Goal: Information Seeking & Learning: Check status

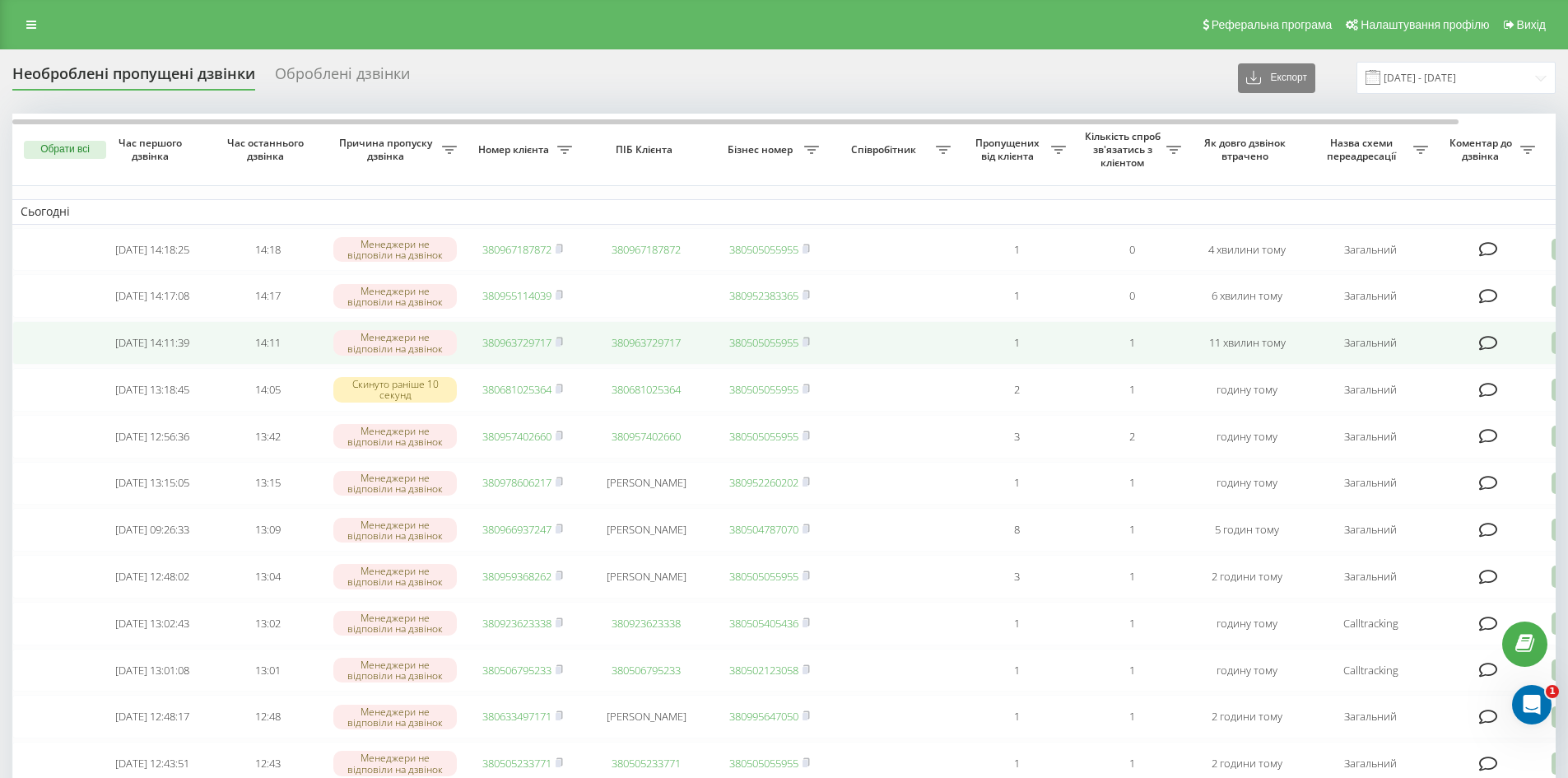
drag, startPoint x: 557, startPoint y: 247, endPoint x: 691, endPoint y: 366, distance: 179.2
click at [560, 251] on icon at bounding box center [559, 248] width 7 height 10
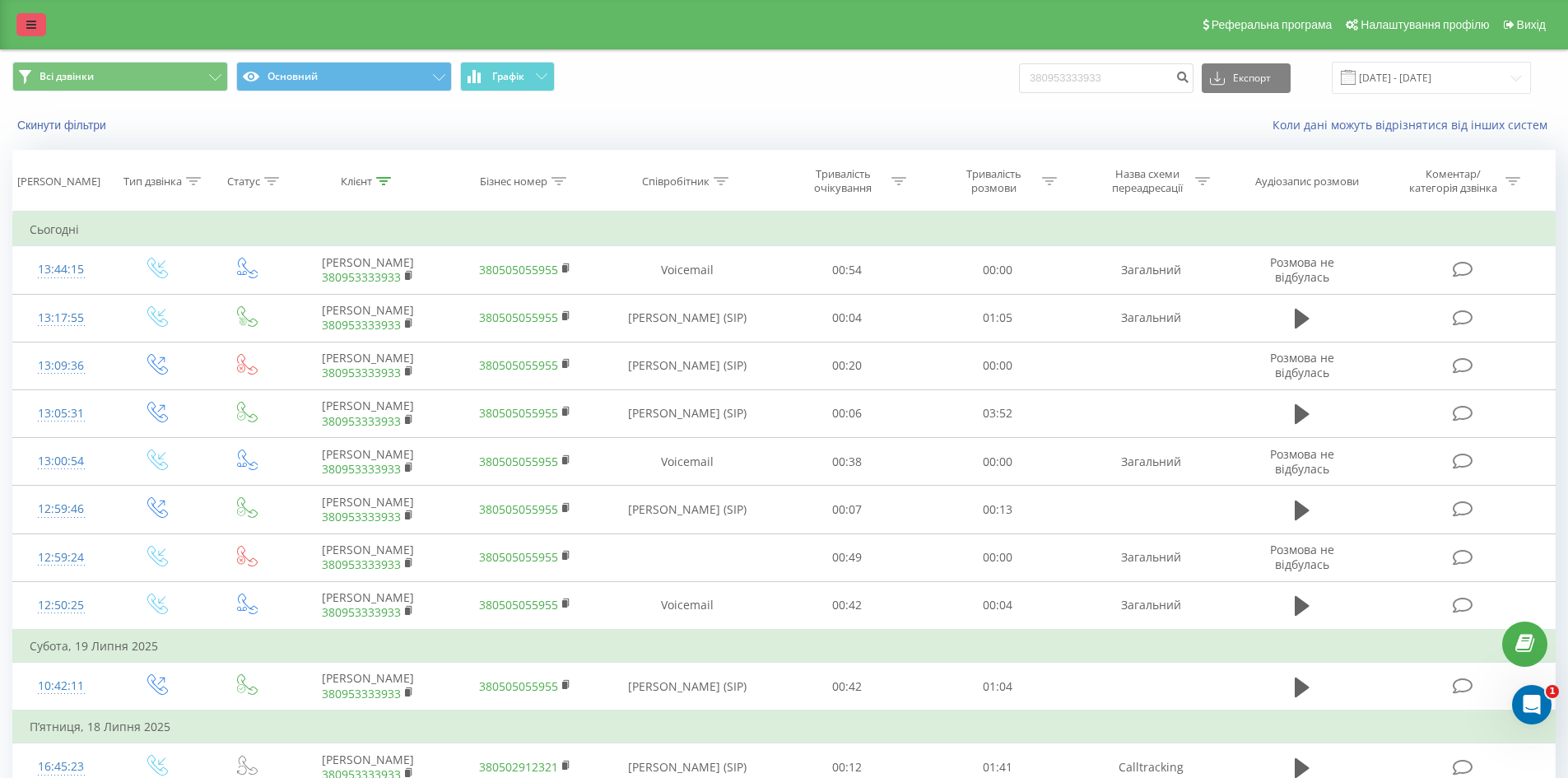
click at [34, 31] on link at bounding box center [31, 25] width 30 height 23
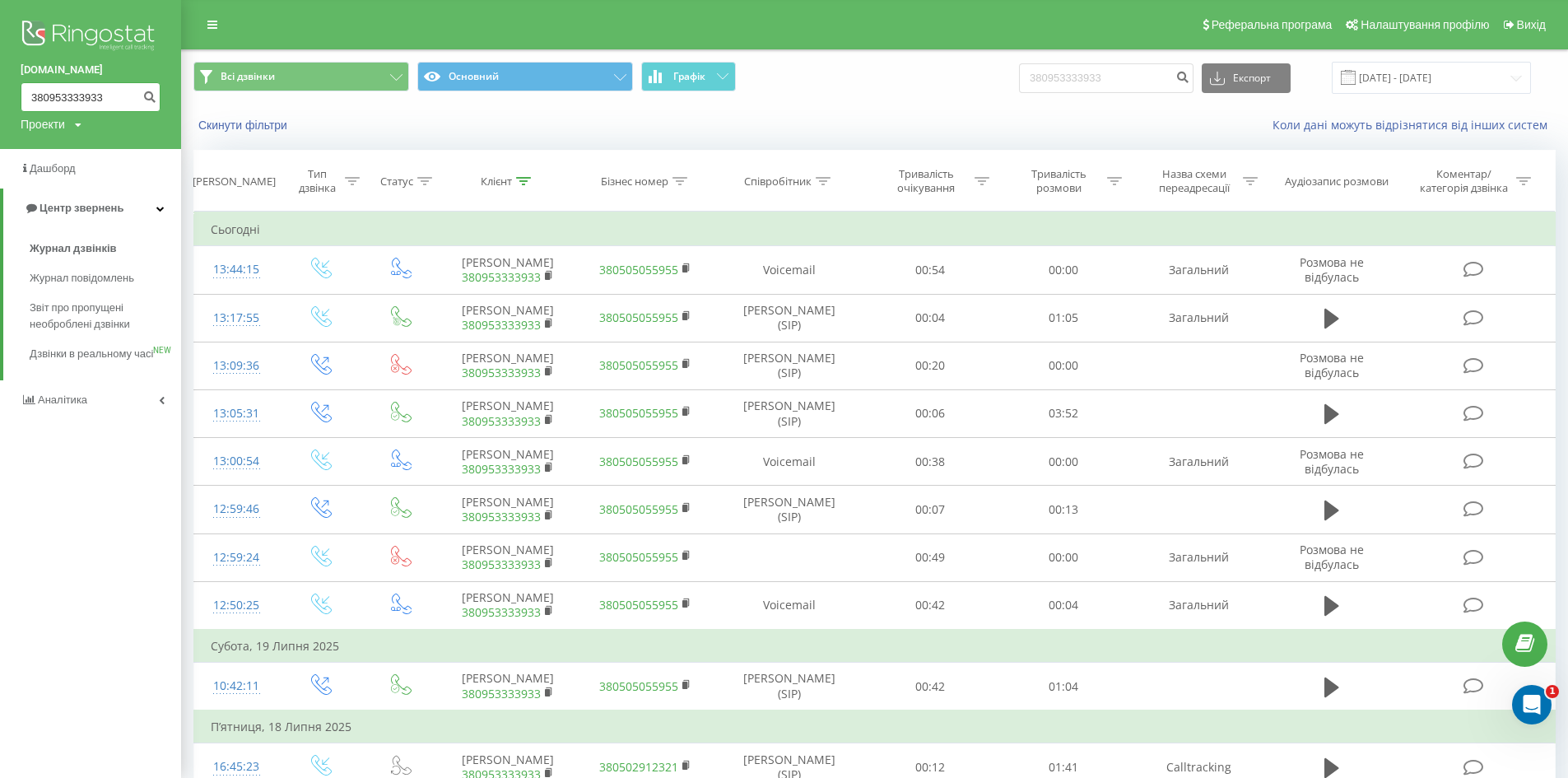
click at [74, 98] on input "380953333933" at bounding box center [91, 97] width 140 height 30
paste input "380967187872"
type input "380967187872"
click at [148, 100] on icon "submit" at bounding box center [149, 94] width 14 height 10
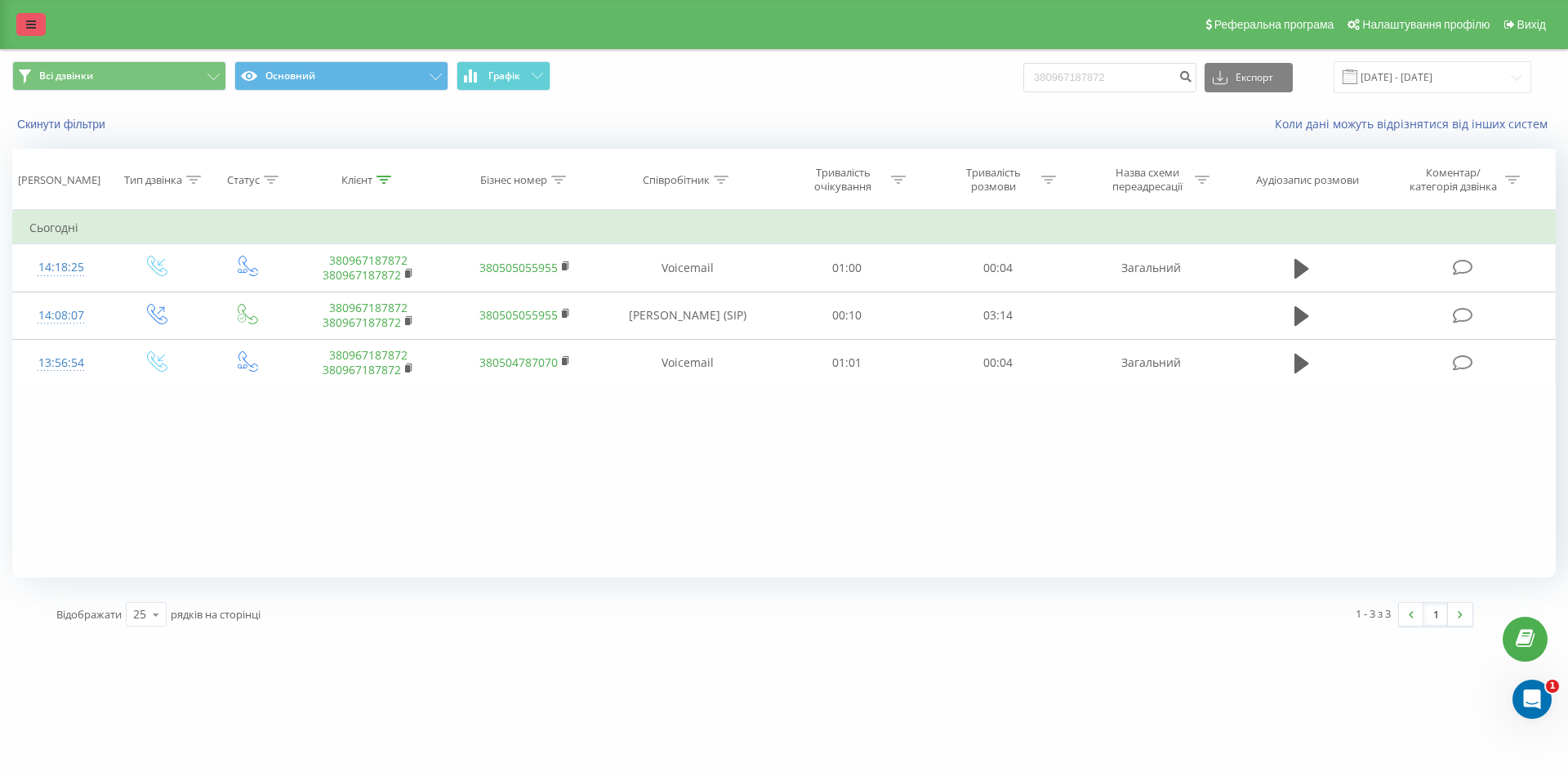
click at [17, 29] on link at bounding box center [31, 24] width 30 height 23
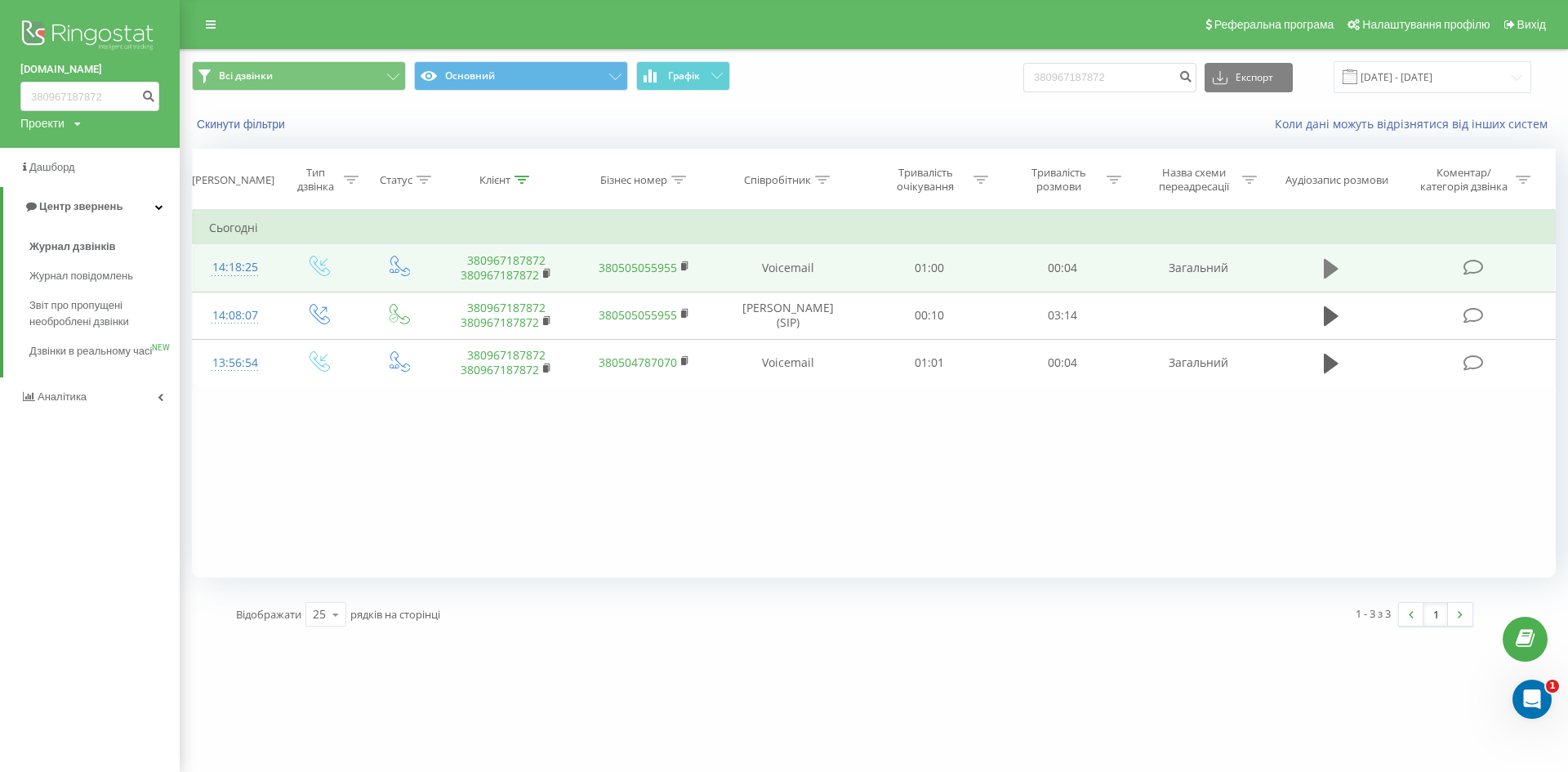
click at [1324, 267] on icon at bounding box center [1331, 268] width 14 height 23
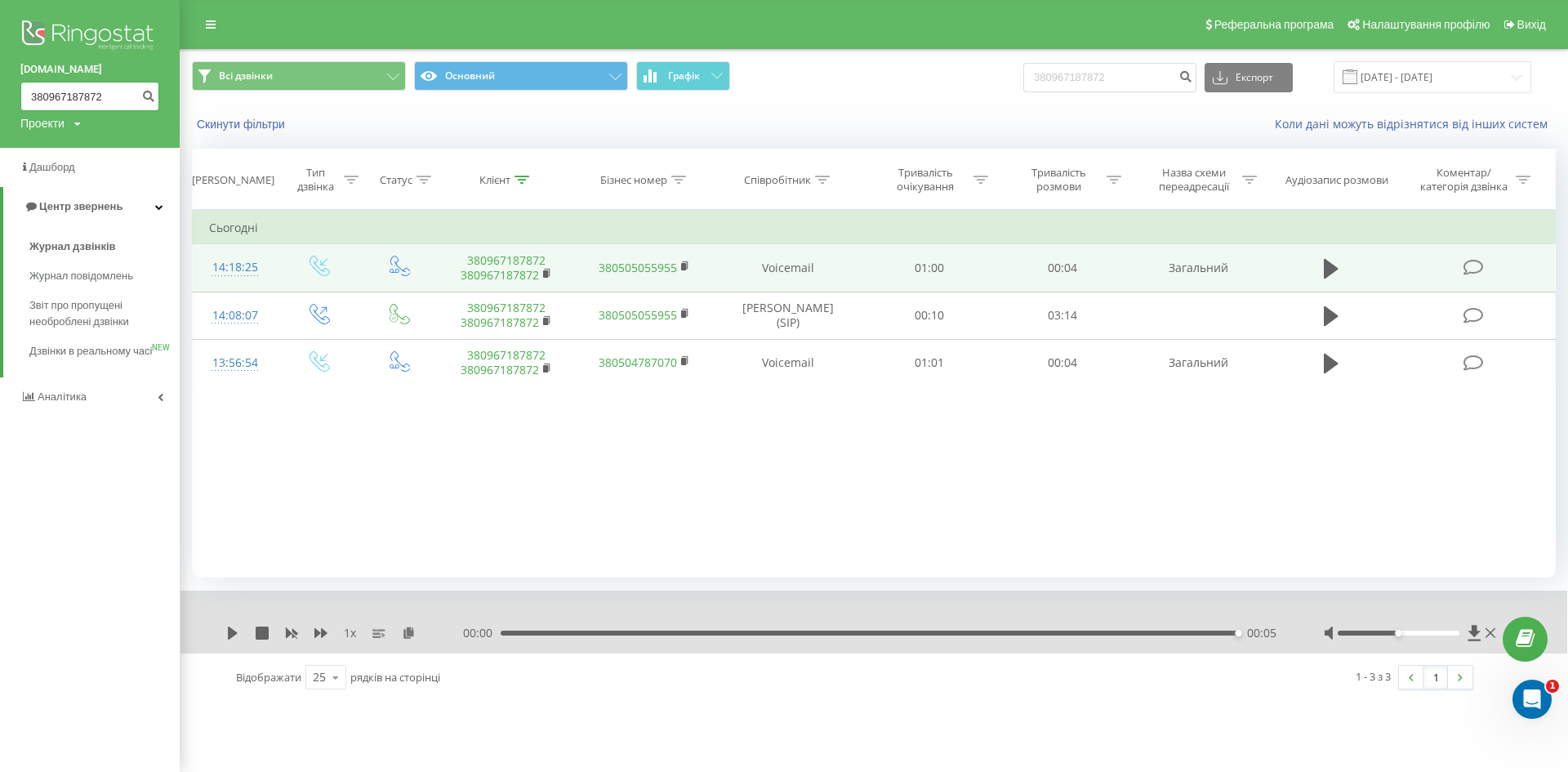
click at [116, 101] on input "380967187872" at bounding box center [90, 96] width 139 height 30
paste input "380990405576"
type input "380990405576"
click at [145, 95] on icon "submit" at bounding box center [148, 94] width 14 height 10
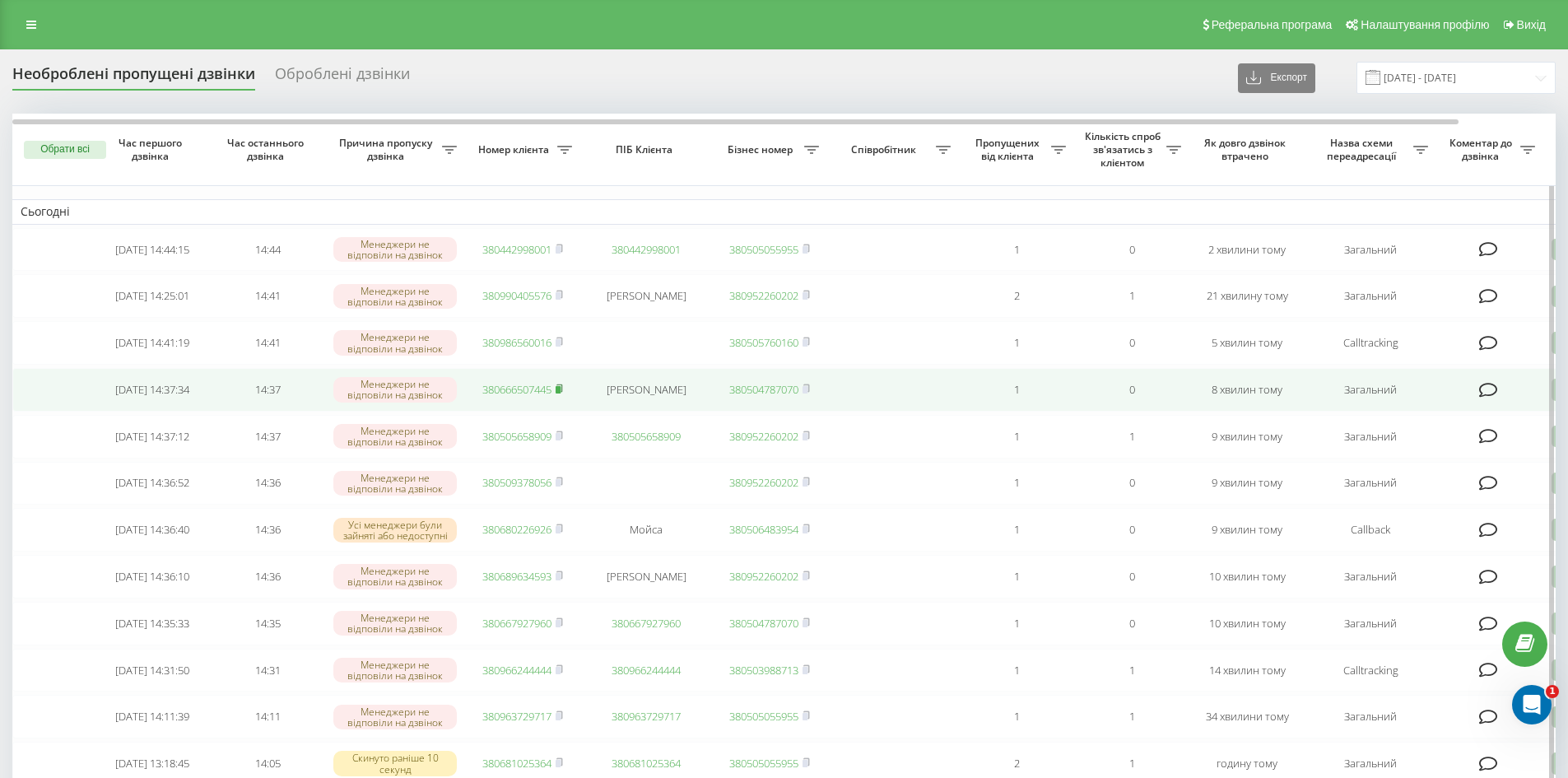
click at [560, 393] on rect at bounding box center [557, 389] width 5 height 7
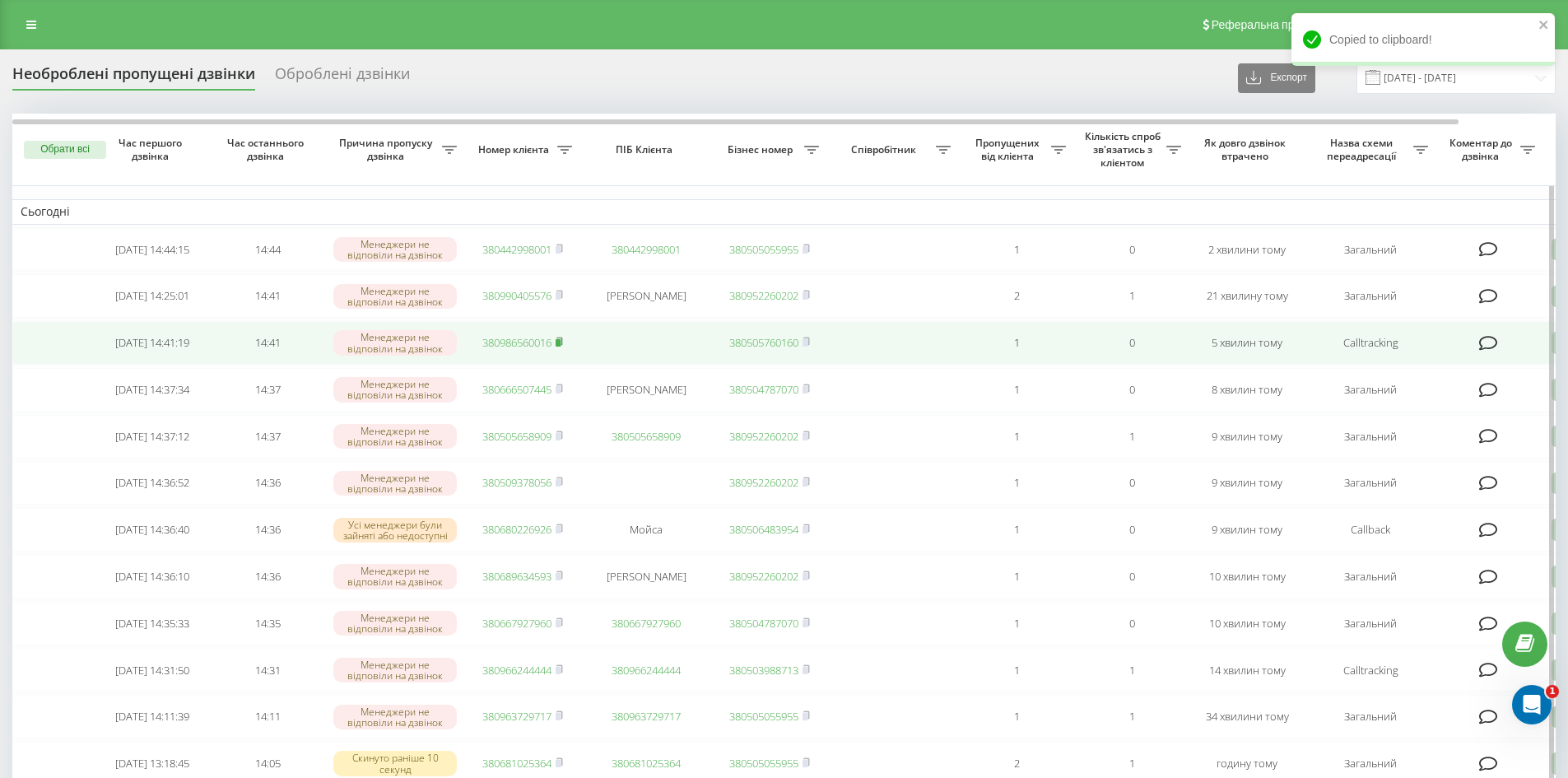
click at [560, 347] on rect at bounding box center [557, 343] width 5 height 7
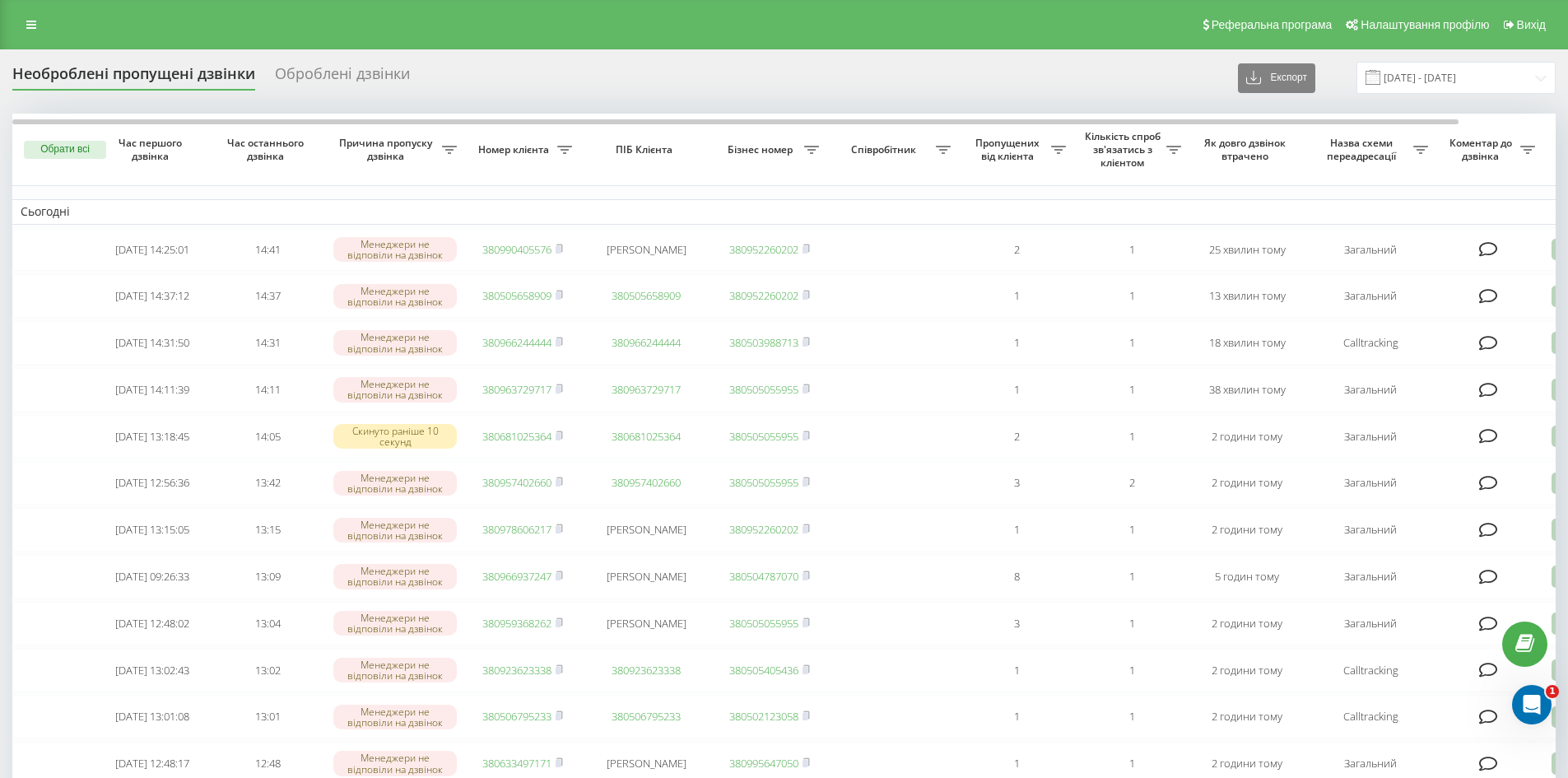
drag, startPoint x: 561, startPoint y: 247, endPoint x: 797, endPoint y: 524, distance: 363.9
click at [561, 247] on icon at bounding box center [559, 248] width 7 height 10
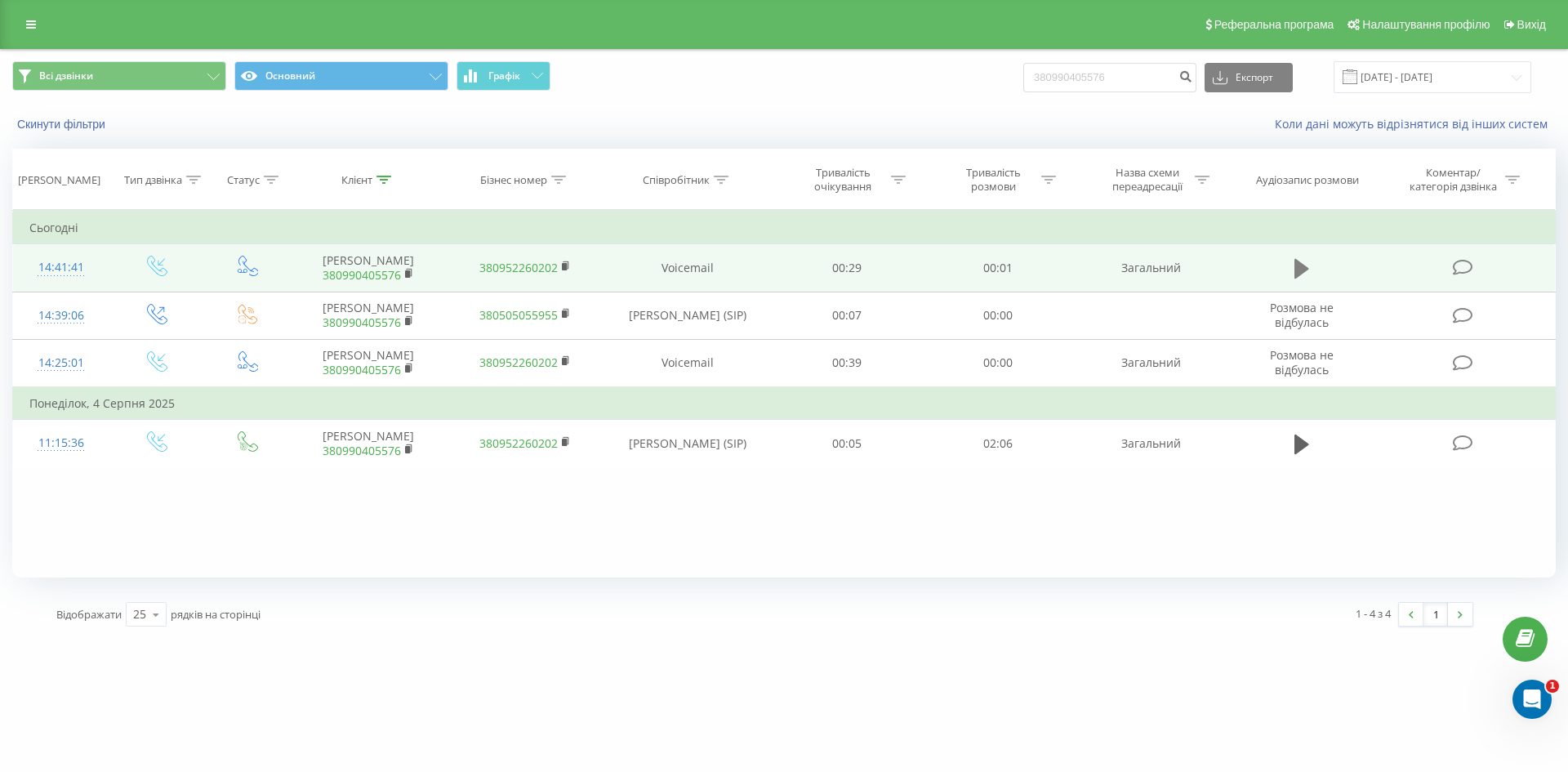
click at [1301, 267] on icon at bounding box center [1301, 268] width 14 height 20
